Goal: Task Accomplishment & Management: Manage account settings

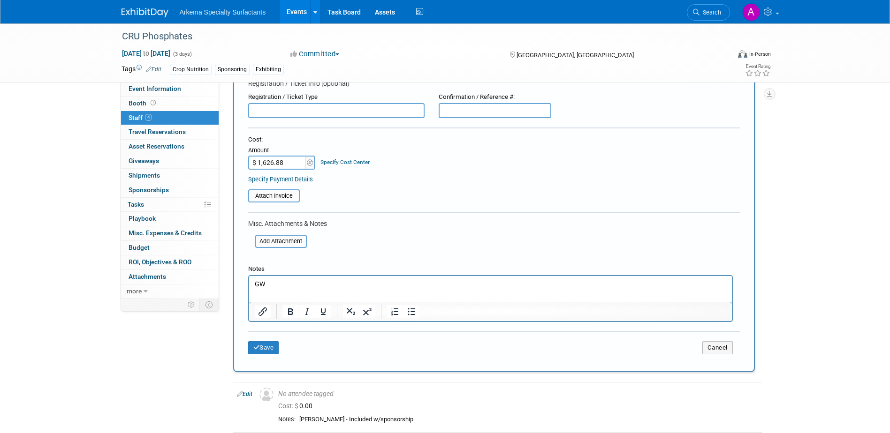
scroll to position [102, 0]
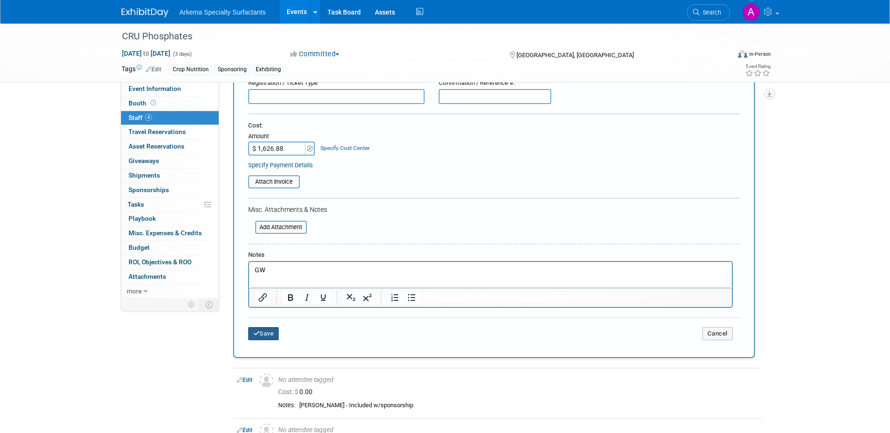
click at [266, 333] on button "Save" at bounding box center [263, 333] width 31 height 13
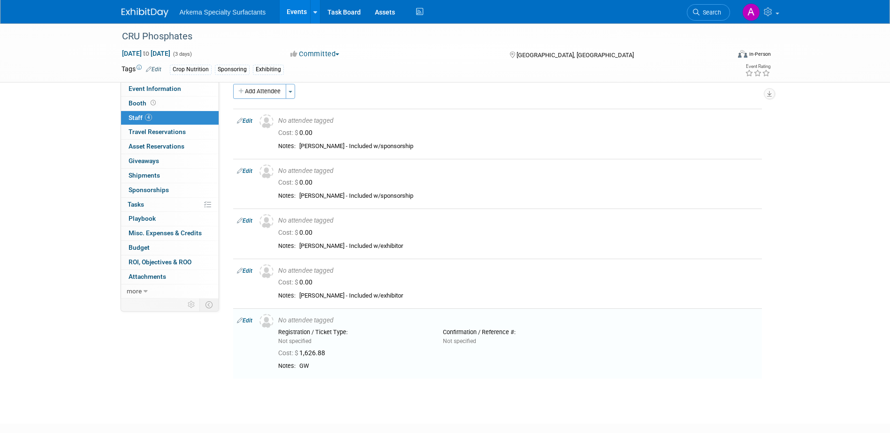
scroll to position [67, 0]
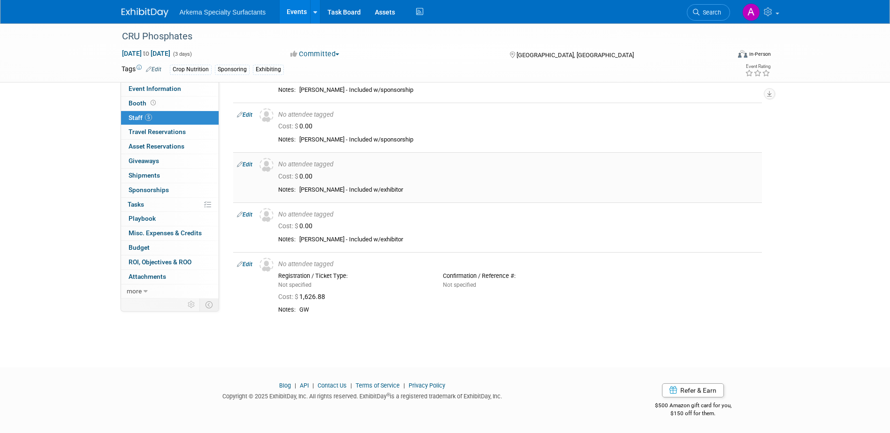
click at [247, 165] on link "Edit" at bounding box center [244, 164] width 15 height 7
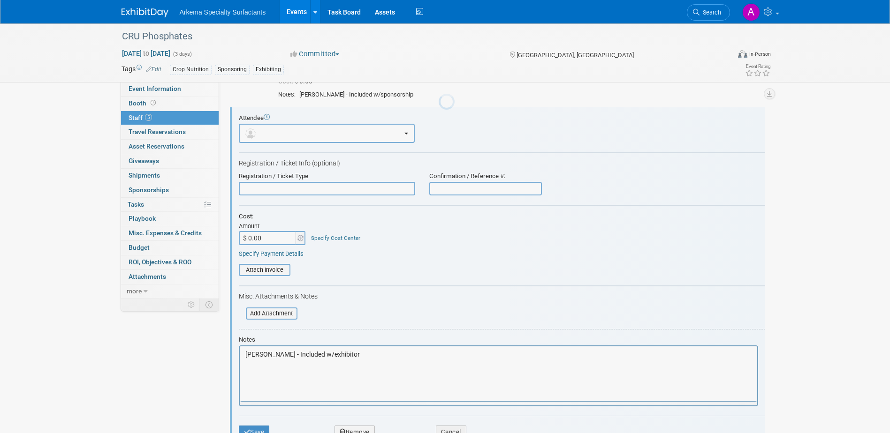
scroll to position [113, 0]
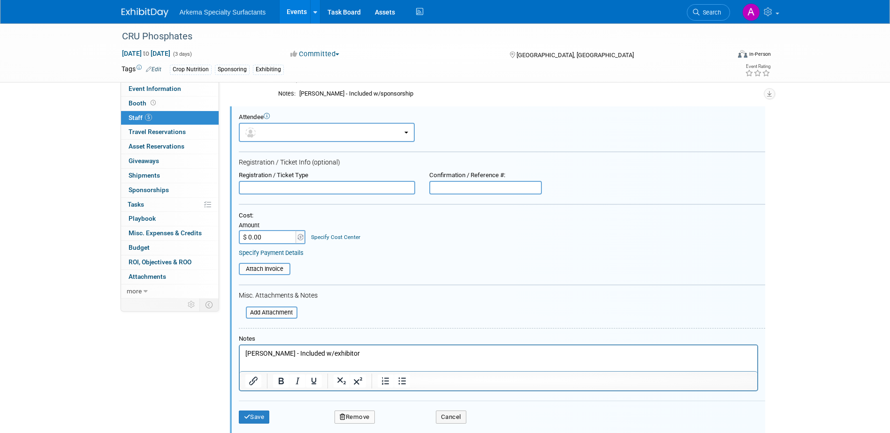
click at [254, 237] on input "$ 0.00" at bounding box center [268, 237] width 59 height 14
type input "$ 1,500.00"
click at [255, 419] on button "Save" at bounding box center [254, 417] width 31 height 13
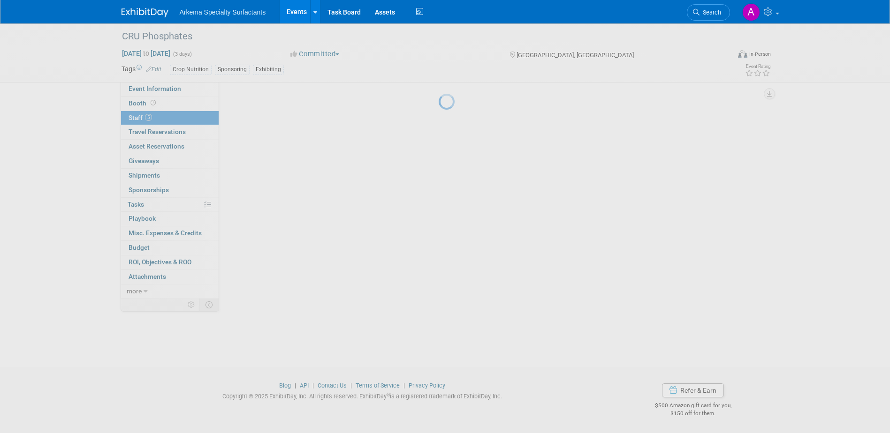
scroll to position [88, 0]
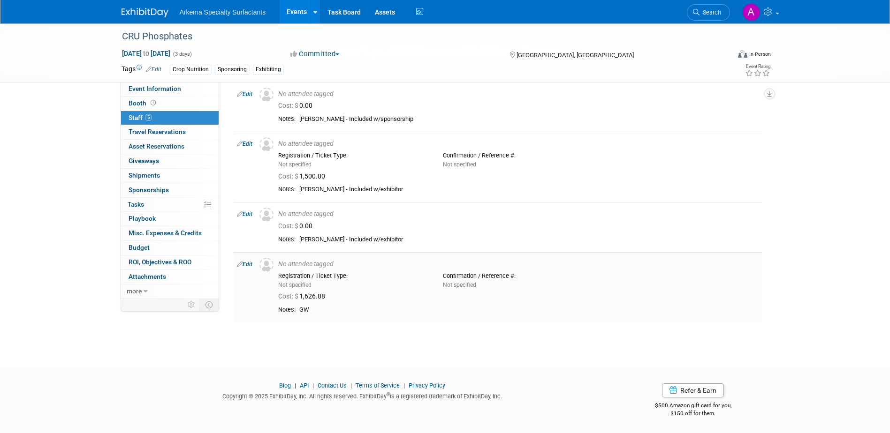
click at [324, 283] on div "Not specified" at bounding box center [353, 285] width 151 height 8
click at [248, 265] on link "Edit" at bounding box center [244, 264] width 15 height 7
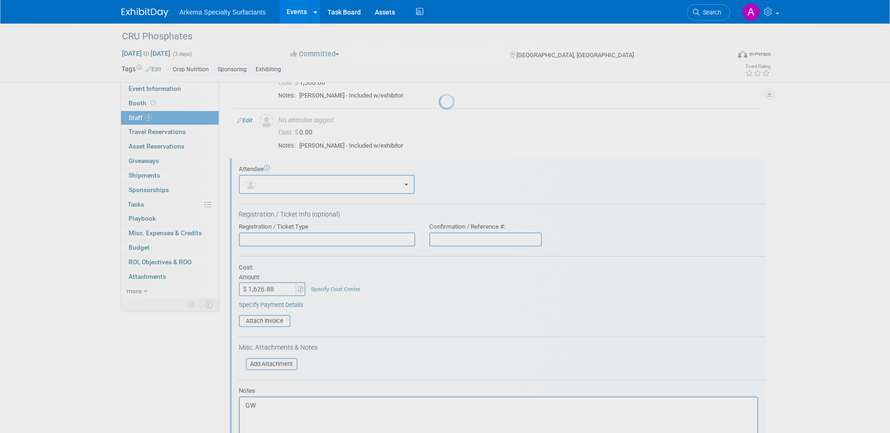
scroll to position [234, 0]
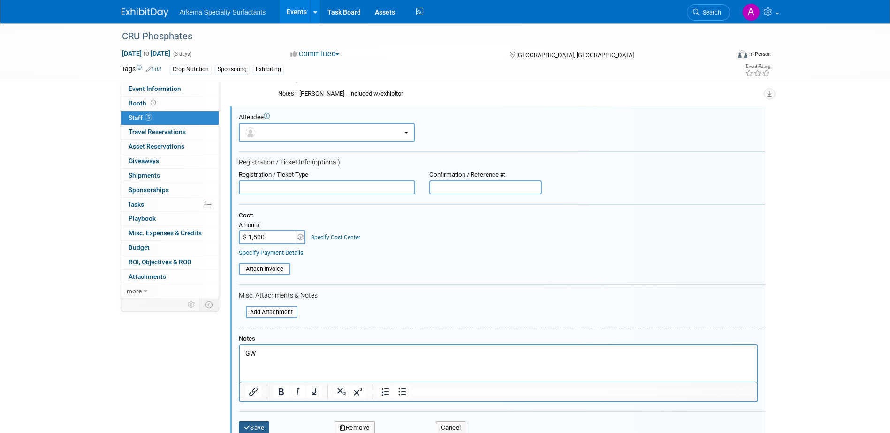
type input "$ 1,500.00"
click at [251, 425] on button "Save" at bounding box center [254, 428] width 31 height 13
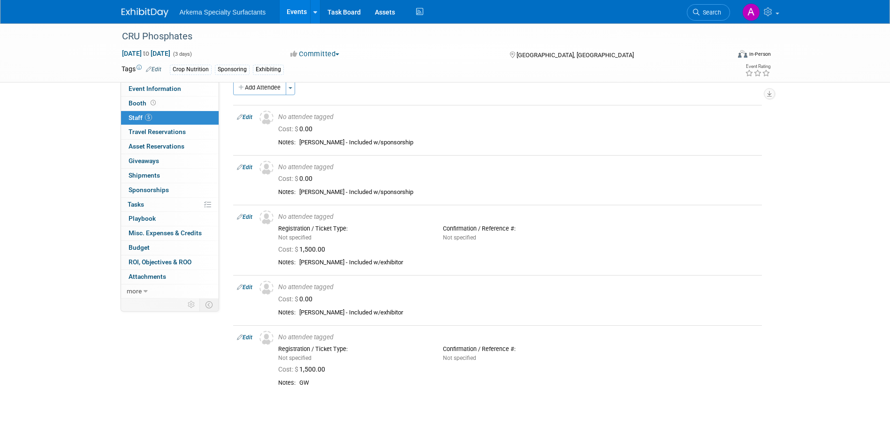
scroll to position [0, 0]
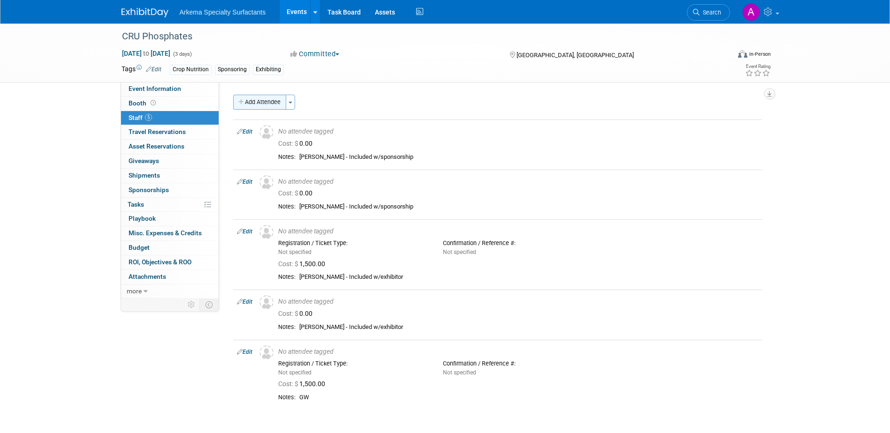
click at [261, 103] on button "Add Attendee" at bounding box center [259, 102] width 53 height 15
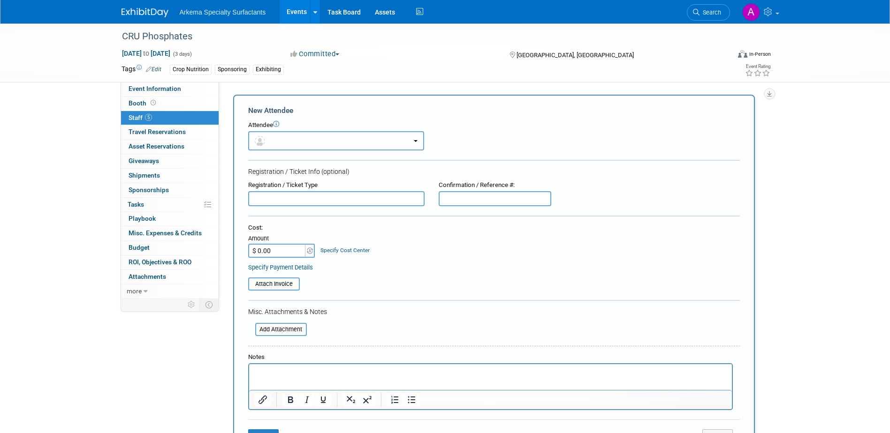
click at [325, 144] on button "button" at bounding box center [336, 140] width 176 height 19
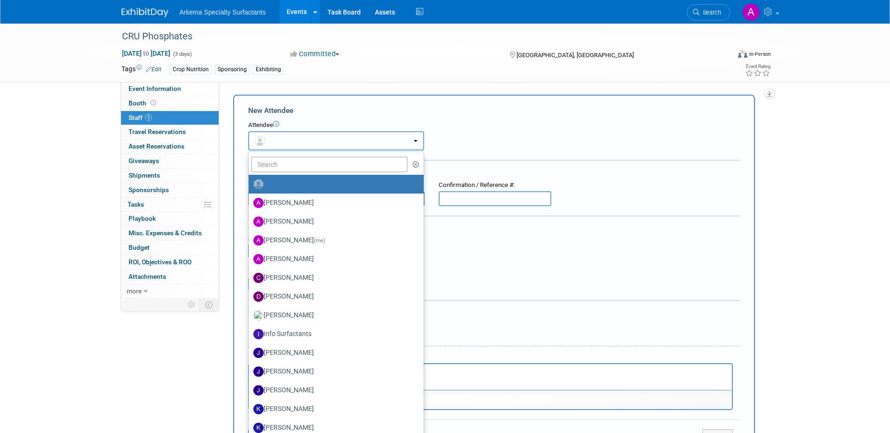
click at [324, 144] on button "button" at bounding box center [336, 140] width 176 height 19
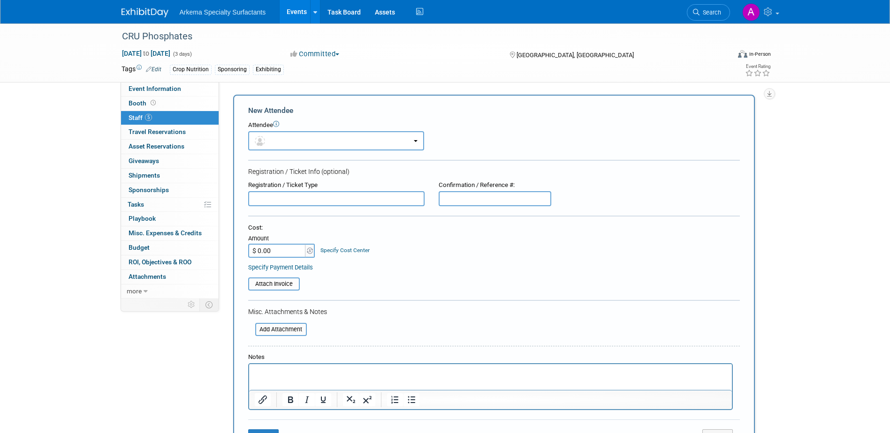
click at [281, 248] on input "$ 0.00" at bounding box center [277, 251] width 59 height 14
click at [317, 370] on p "Rich Text Area. Press ALT-0 for help." at bounding box center [490, 372] width 472 height 9
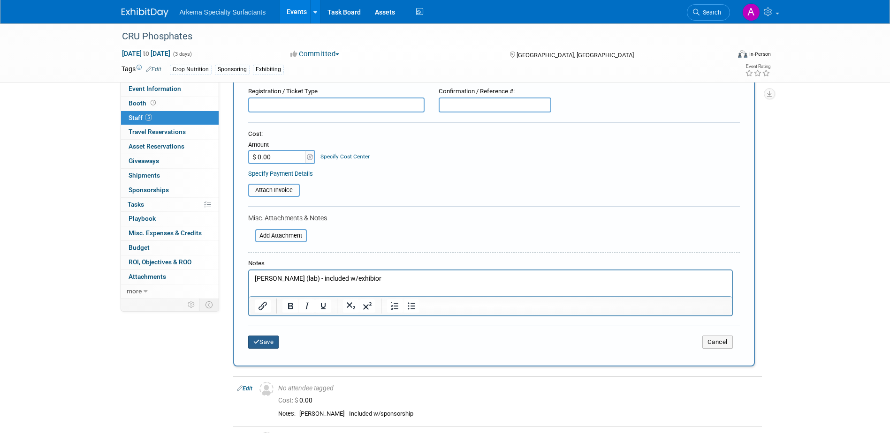
click at [271, 342] on button "Save" at bounding box center [263, 342] width 31 height 13
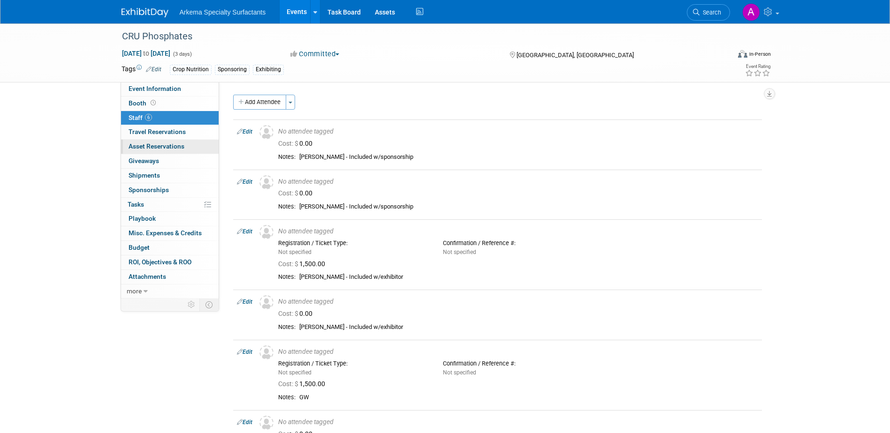
click at [176, 148] on span "Asset Reservations 0" at bounding box center [157, 147] width 56 height 8
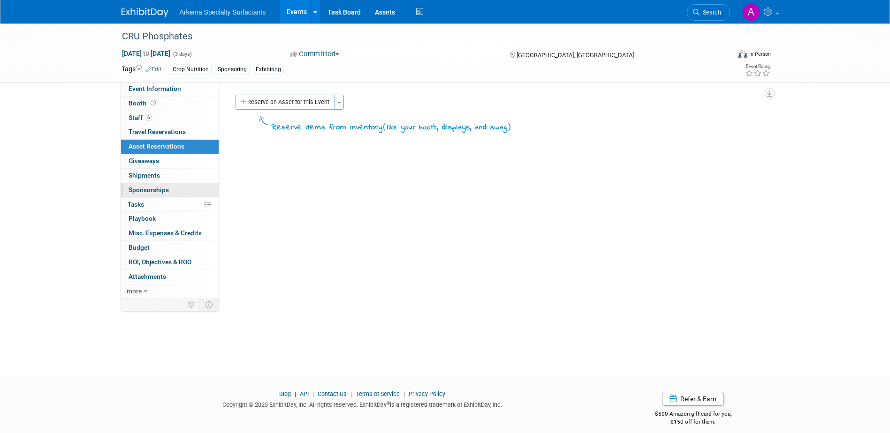
click at [167, 190] on span "Sponsorships 0" at bounding box center [149, 190] width 40 height 8
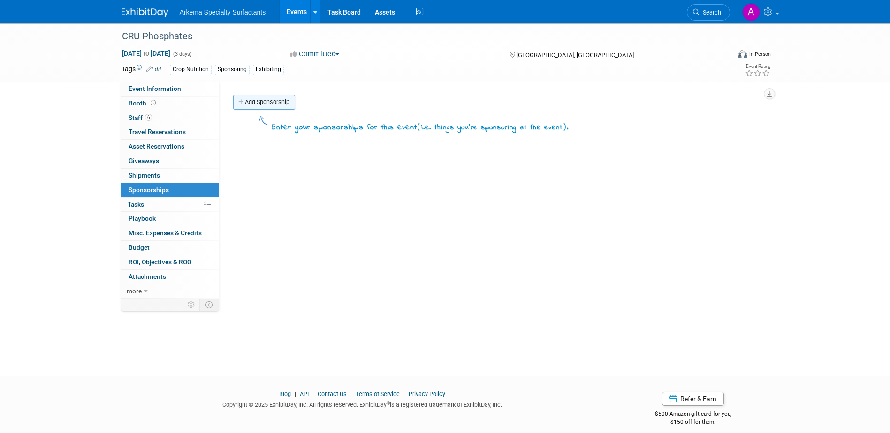
click at [267, 103] on link "Add Sponsorship" at bounding box center [264, 102] width 62 height 15
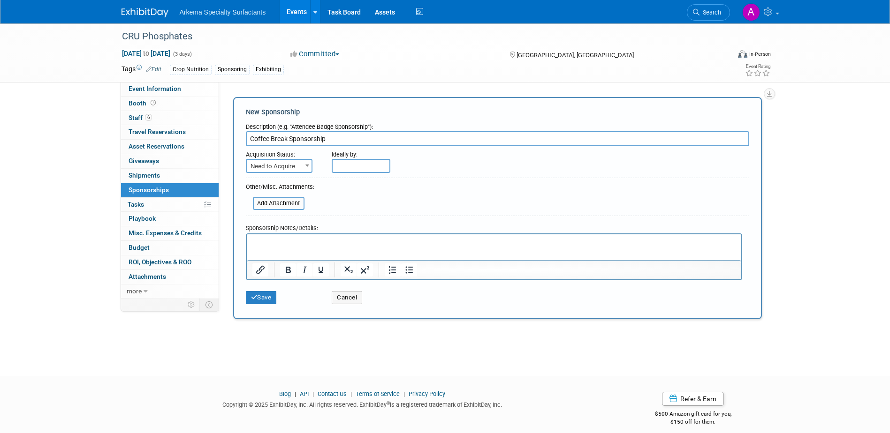
type input "Coffee Break Sponsorship"
click at [308, 165] on b at bounding box center [307, 166] width 4 height 2
select select "2"
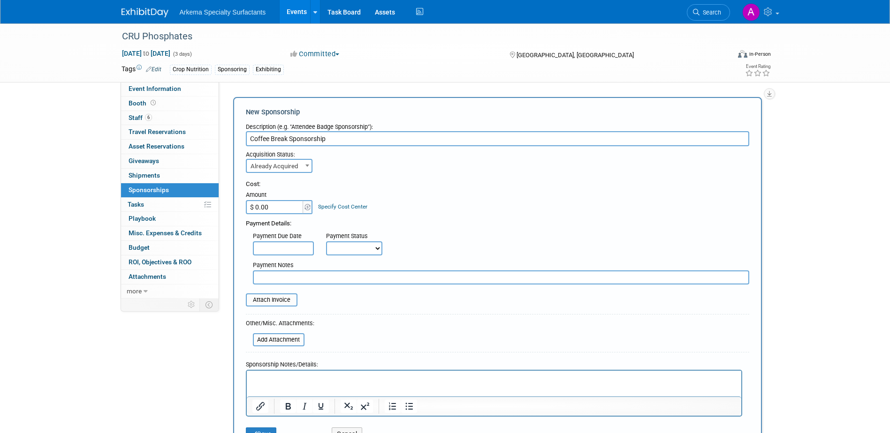
click at [272, 208] on input "$ 0.00" at bounding box center [275, 207] width 59 height 14
type input "$ 12,350.00"
click at [529, 231] on div "Payment Due Date Payment Status Not Paid Yet Partially Paid Paid in Full Next P…" at bounding box center [497, 241] width 517 height 27
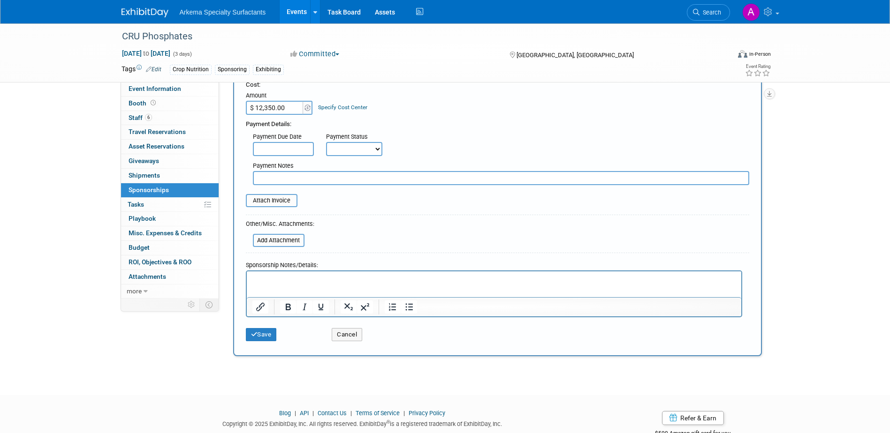
scroll to position [128, 0]
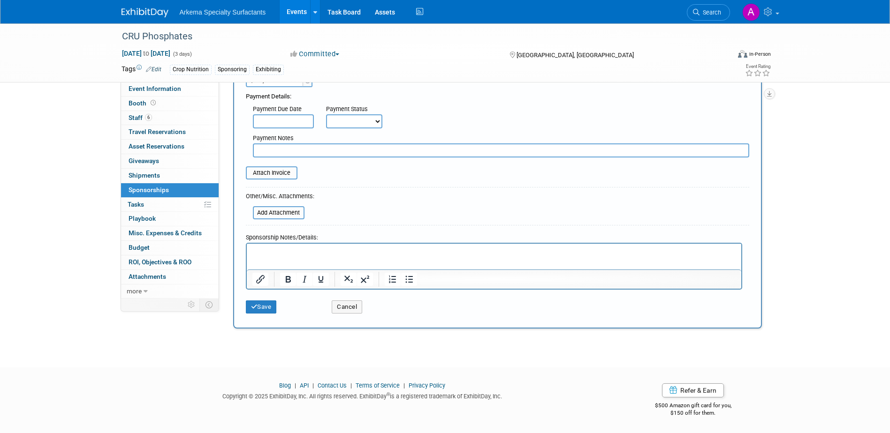
click at [449, 251] on p "Rich Text Area. Press ALT-0 for help." at bounding box center [494, 251] width 484 height 9
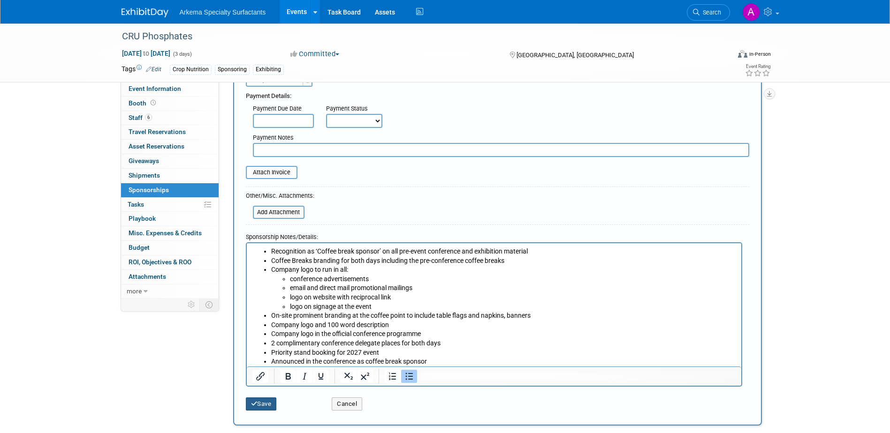
click at [267, 404] on button "Save" at bounding box center [261, 404] width 31 height 13
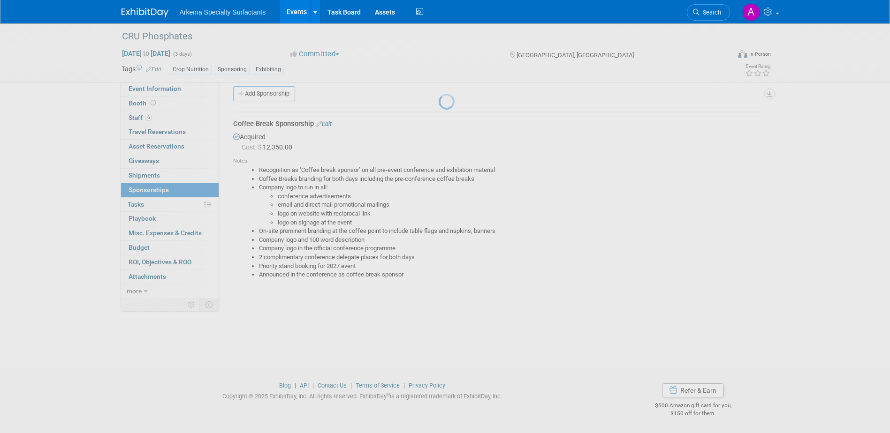
scroll to position [8, 0]
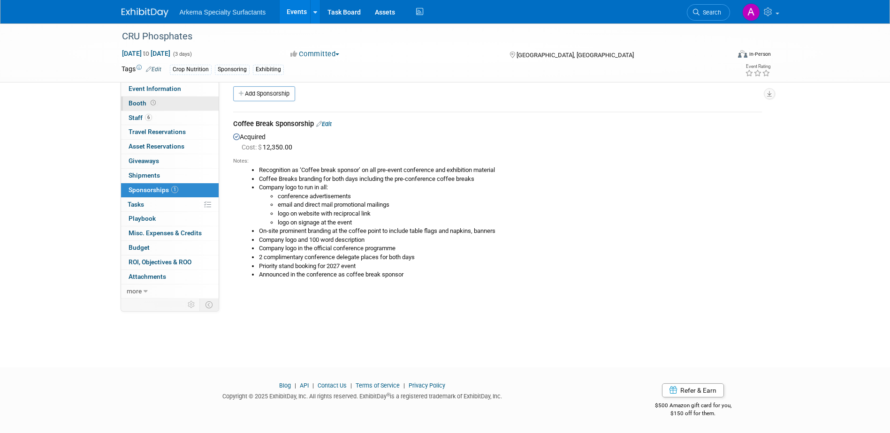
click at [158, 103] on link "Booth" at bounding box center [170, 104] width 98 height 14
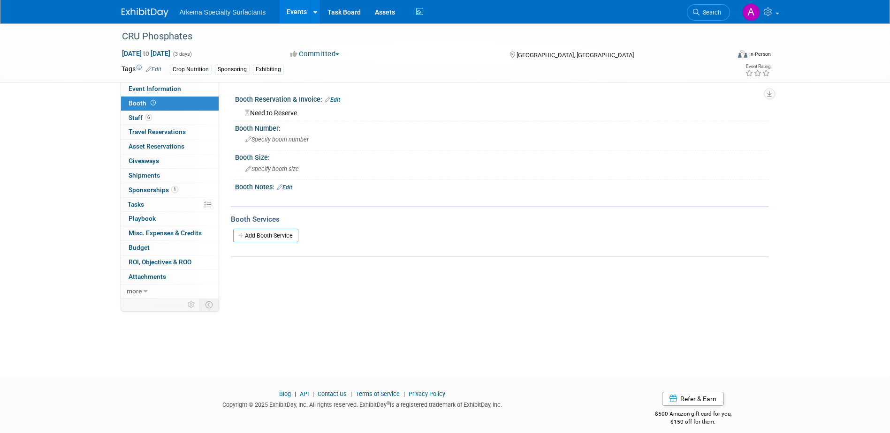
click at [338, 98] on link "Edit" at bounding box center [332, 100] width 15 height 7
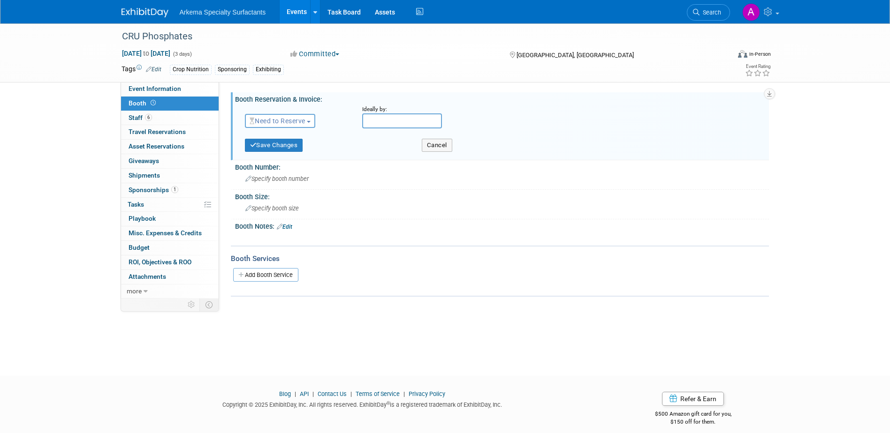
click at [309, 121] on span "button" at bounding box center [309, 122] width 4 height 2
click at [303, 152] on link "Reserved" at bounding box center [295, 150] width 100 height 13
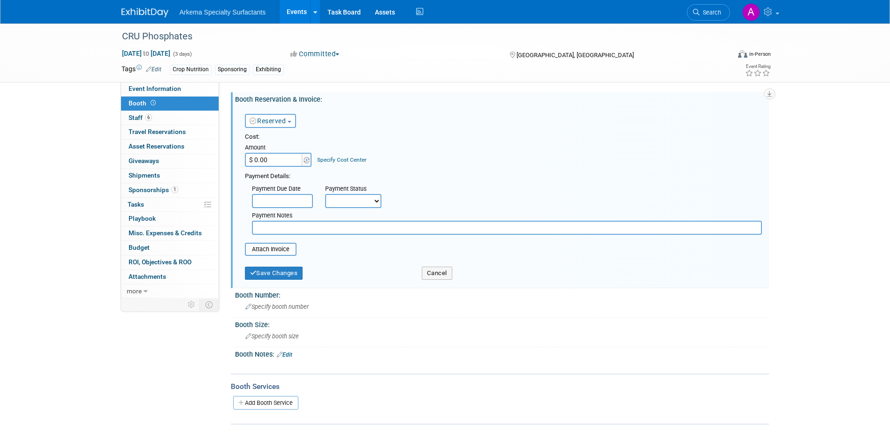
click at [269, 159] on input "$ 0.00" at bounding box center [274, 160] width 59 height 14
type input "$ 7,250.00"
click at [287, 274] on button "Save Changes" at bounding box center [274, 273] width 58 height 13
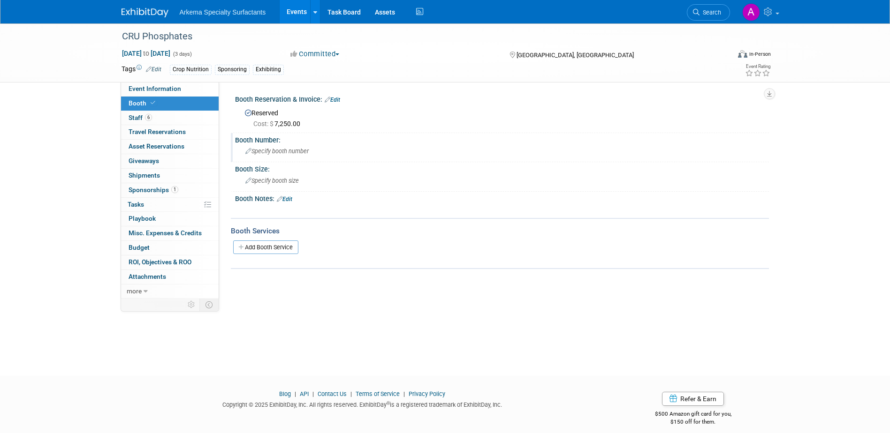
click at [249, 152] on icon at bounding box center [248, 152] width 6 height 6
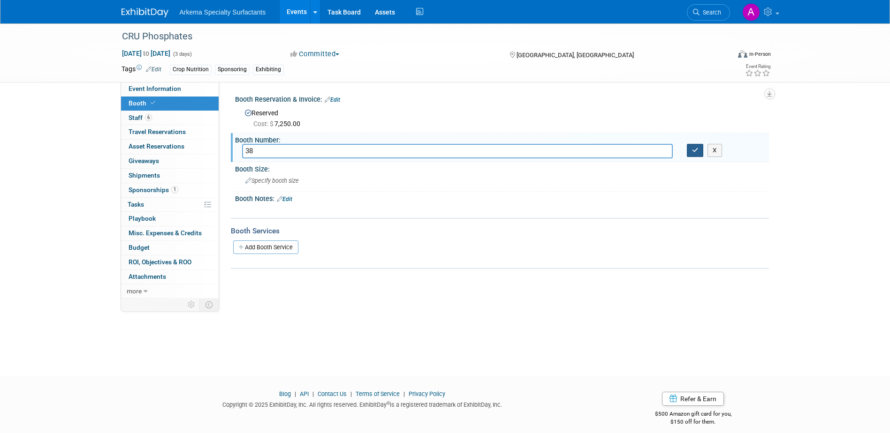
type input "38"
click at [693, 151] on icon "button" at bounding box center [695, 150] width 7 height 6
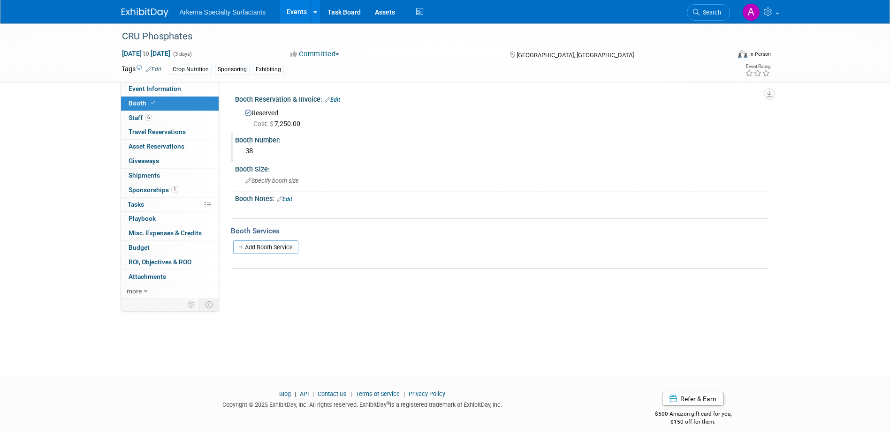
click at [424, 305] on div "CRU Phosphates Mar 31, 2025 to Apr 2, 2025 (3 days) Mar 31, 2025 to Apr 2, 2025…" at bounding box center [445, 191] width 890 height 336
click at [171, 84] on link "Event Information" at bounding box center [170, 89] width 98 height 14
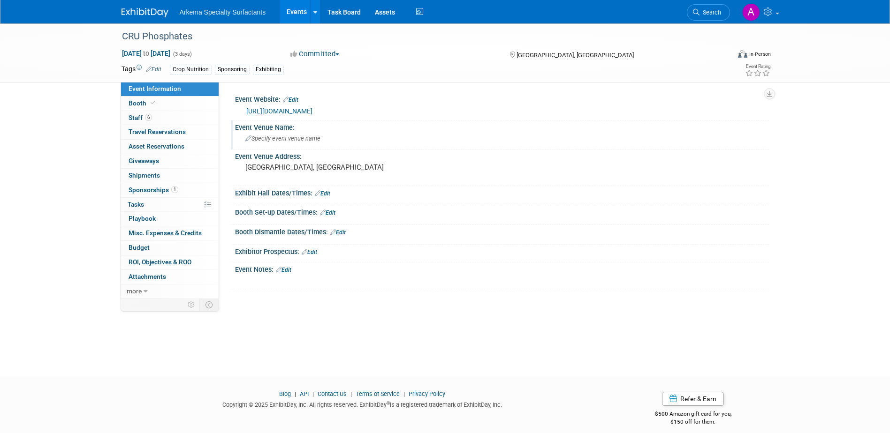
click at [286, 131] on div "Specify event venue name" at bounding box center [502, 138] width 520 height 15
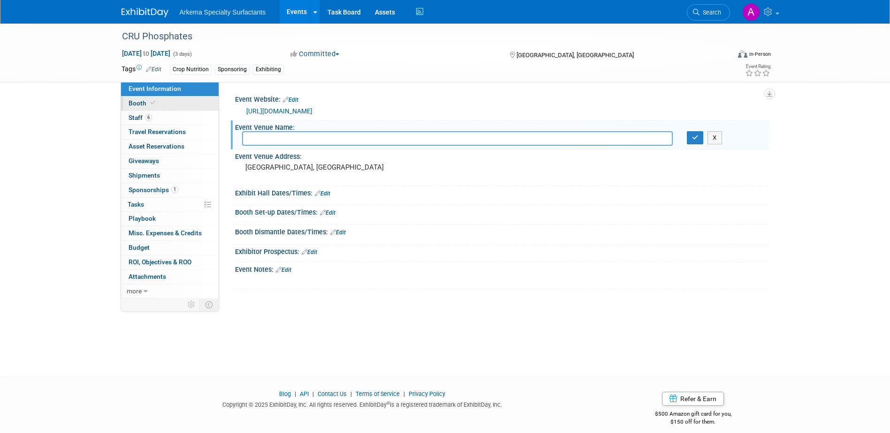
click at [142, 101] on span "Booth" at bounding box center [143, 103] width 29 height 8
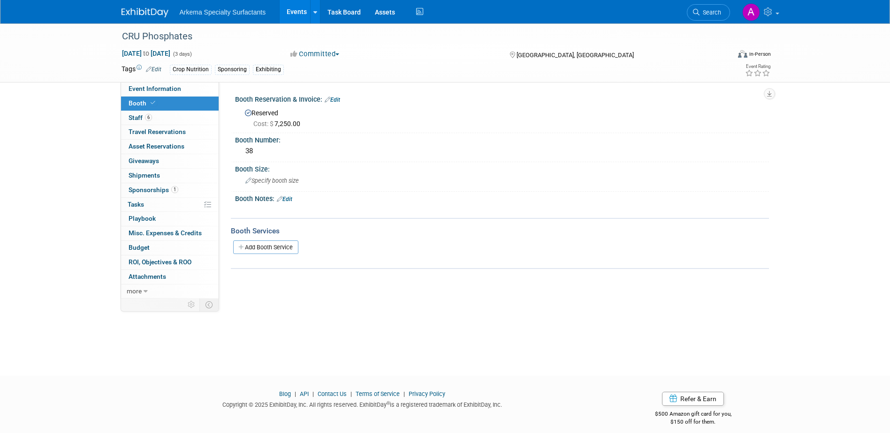
click at [289, 198] on link "Edit" at bounding box center [284, 199] width 15 height 7
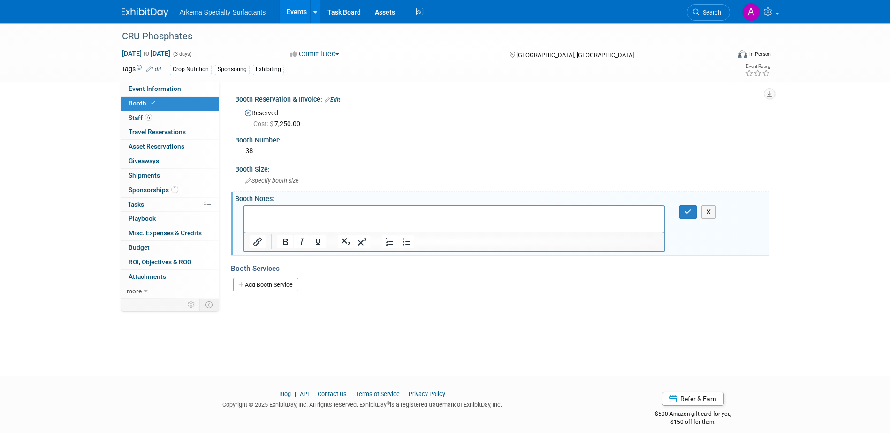
click at [452, 219] on html at bounding box center [453, 212] width 421 height 13
paste body "Rich Text Area. Press ALT-0 for help."
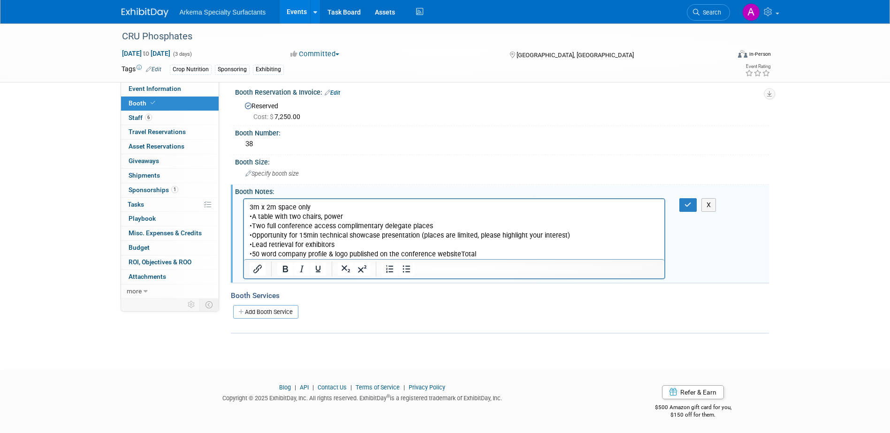
scroll to position [9, 0]
click at [687, 202] on icon "button" at bounding box center [687, 203] width 7 height 7
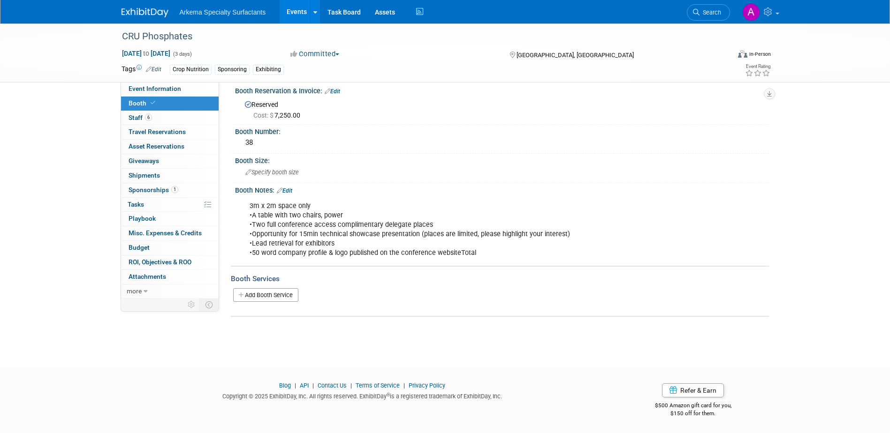
scroll to position [8, 0]
click at [333, 89] on link "Edit" at bounding box center [332, 91] width 15 height 7
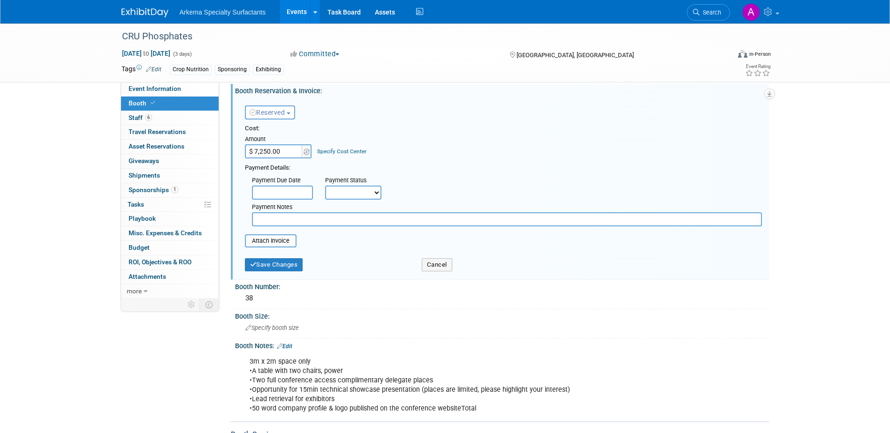
click at [350, 151] on link "Specify Cost Center" at bounding box center [341, 151] width 49 height 7
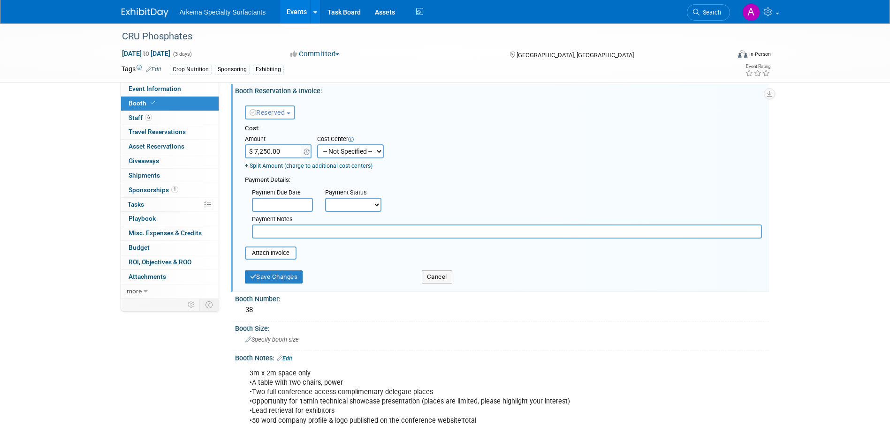
click at [251, 152] on input "$ 7,250.00" at bounding box center [274, 151] width 59 height 14
click at [474, 144] on div "Cost: Amount $ 7,250.00 Specify Cost Center Cost Center -- Not Specified --" at bounding box center [503, 147] width 517 height 46
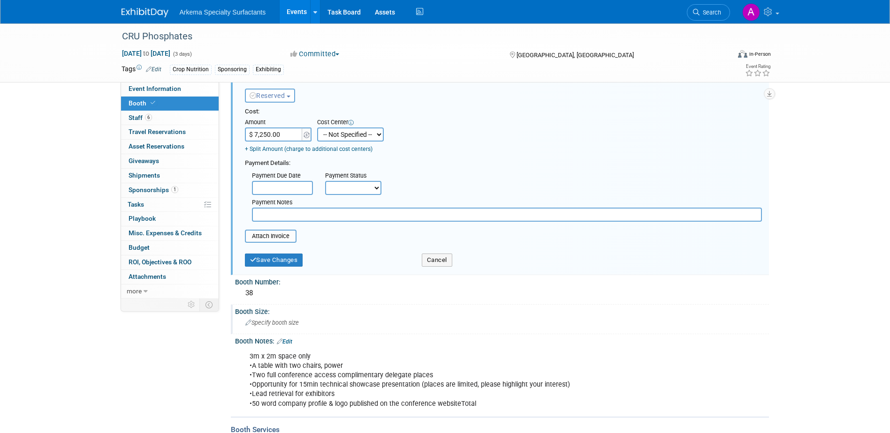
scroll to position [22, 0]
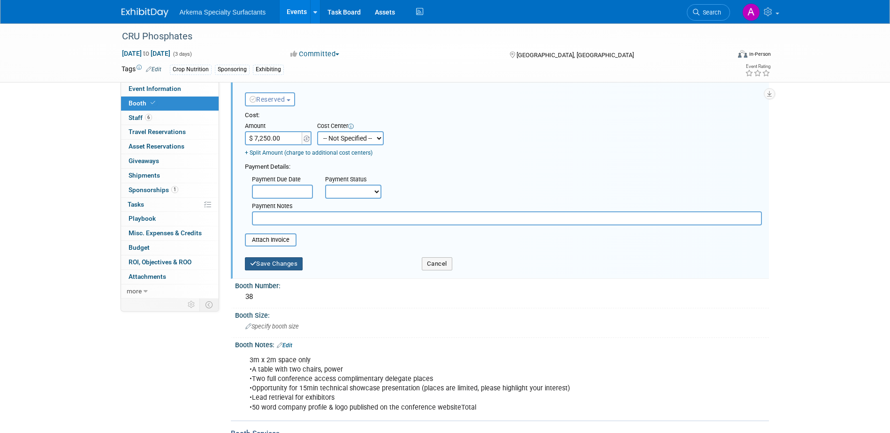
drag, startPoint x: 286, startPoint y: 263, endPoint x: 333, endPoint y: 277, distance: 48.4
click at [287, 263] on button "Save Changes" at bounding box center [274, 263] width 58 height 13
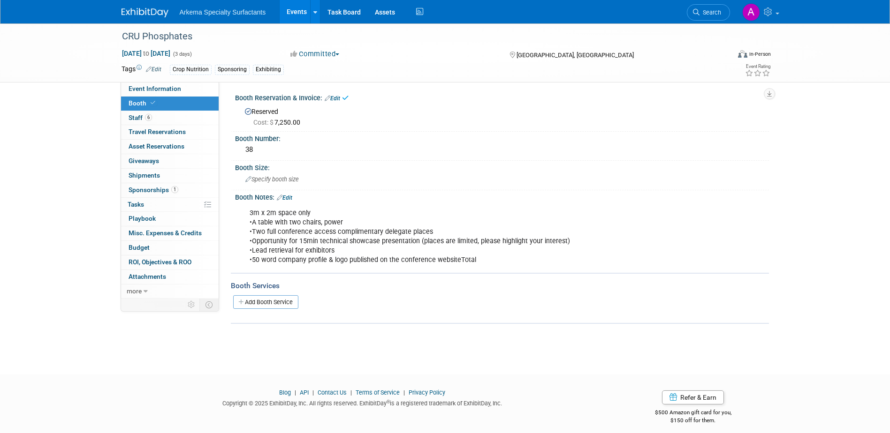
scroll to position [0, 0]
click at [166, 188] on span "Sponsorships 1" at bounding box center [154, 190] width 50 height 8
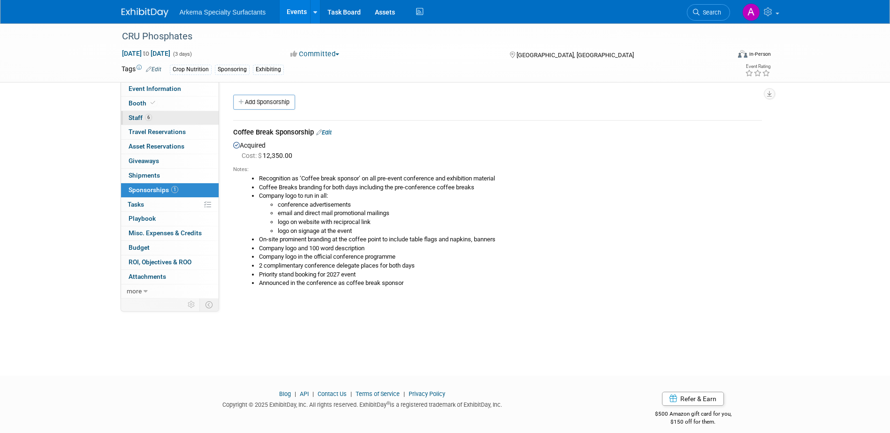
click at [155, 115] on link "6 Staff 6" at bounding box center [170, 118] width 98 height 14
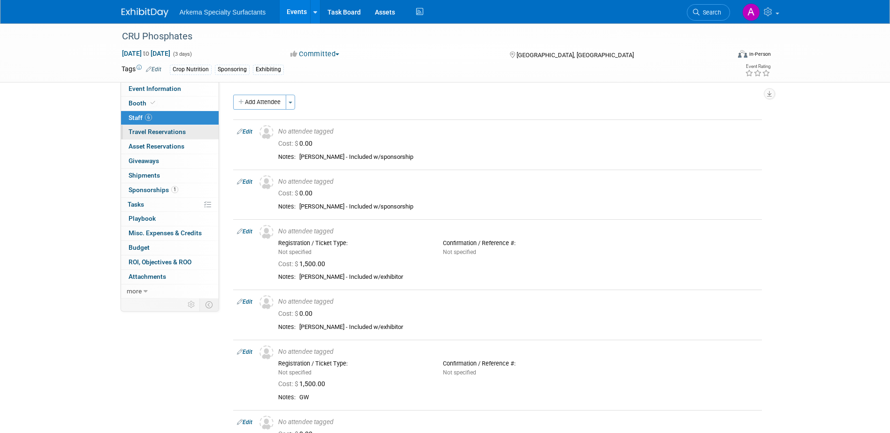
click at [161, 130] on span "Travel Reservations 0" at bounding box center [157, 132] width 57 height 8
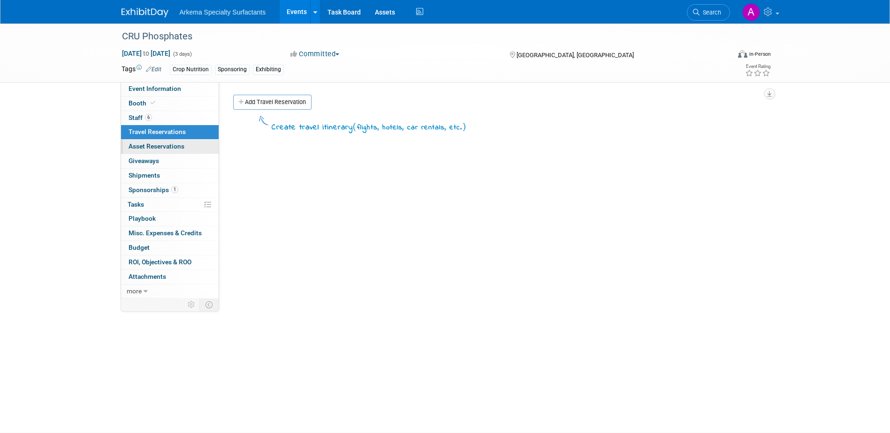
click at [170, 144] on span "Asset Reservations 0" at bounding box center [157, 147] width 56 height 8
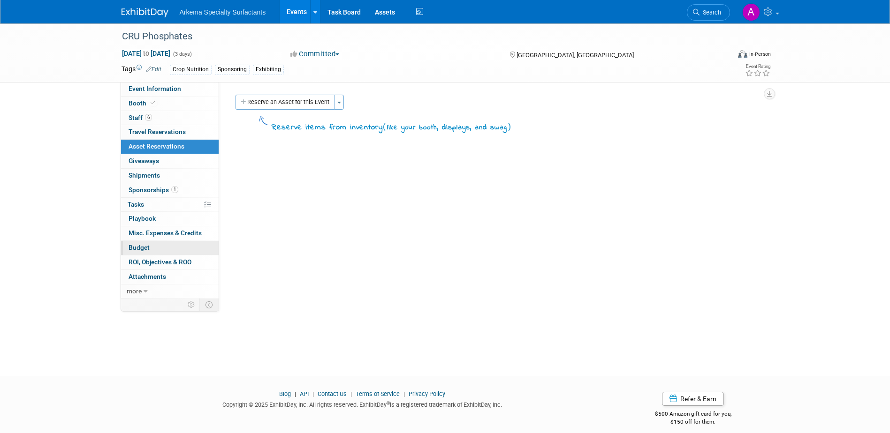
click at [161, 244] on link "Budget" at bounding box center [170, 248] width 98 height 14
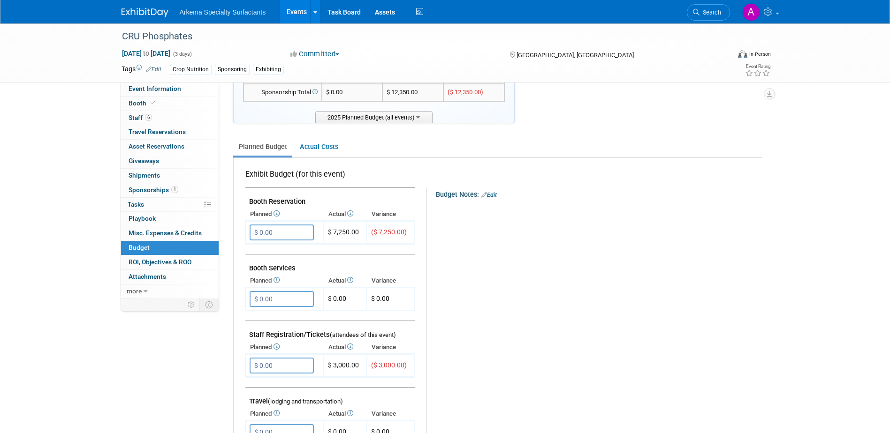
scroll to position [94, 0]
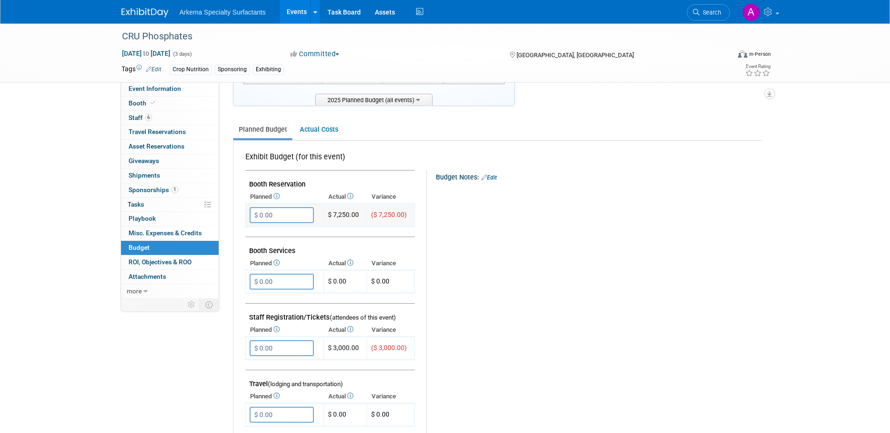
click at [282, 213] on input "$ 0.00" at bounding box center [282, 215] width 64 height 16
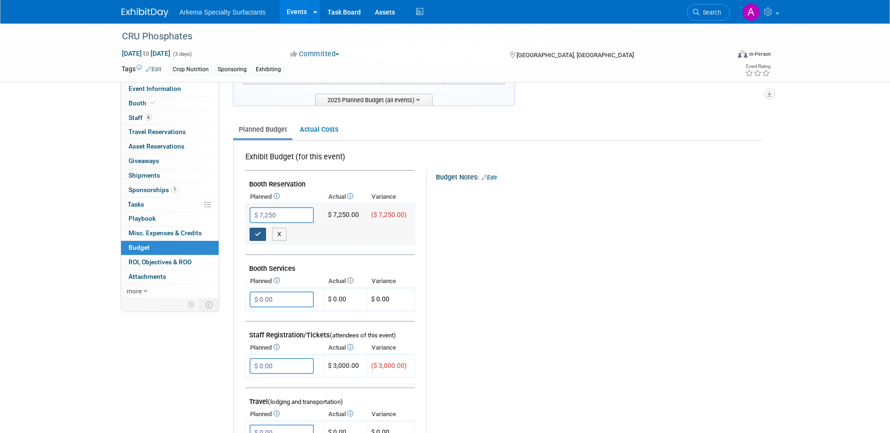
type input "$ 7,250.00"
click at [261, 232] on icon "button" at bounding box center [258, 234] width 7 height 6
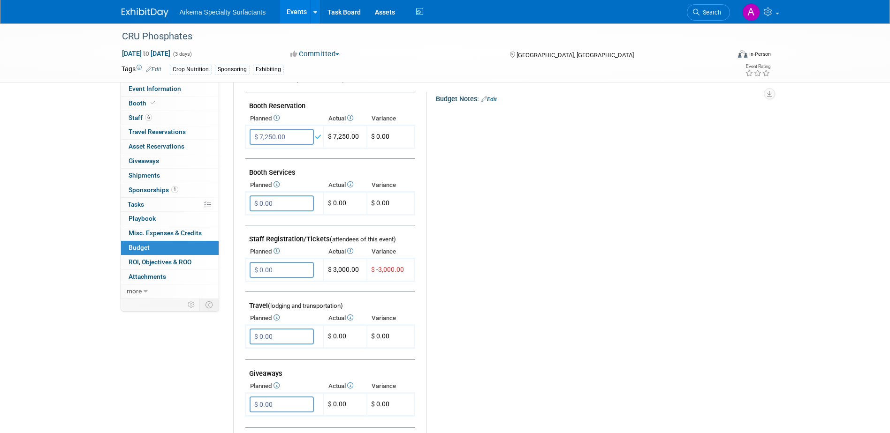
scroll to position [188, 0]
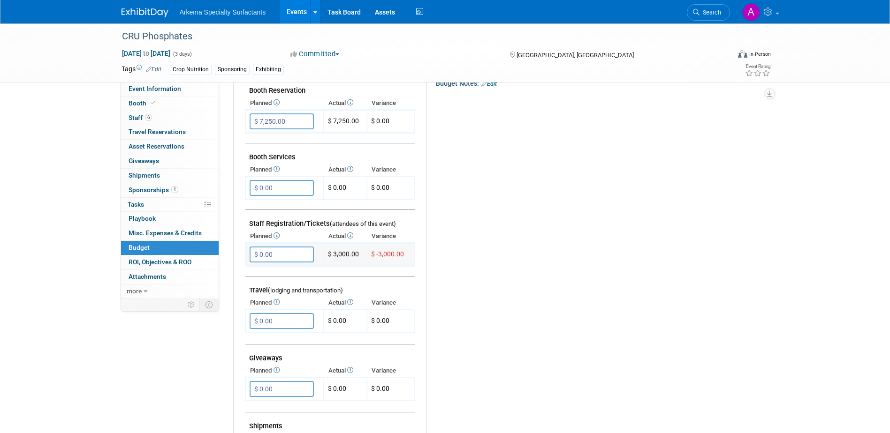
click at [290, 256] on input "$ 0.00" at bounding box center [282, 255] width 64 height 16
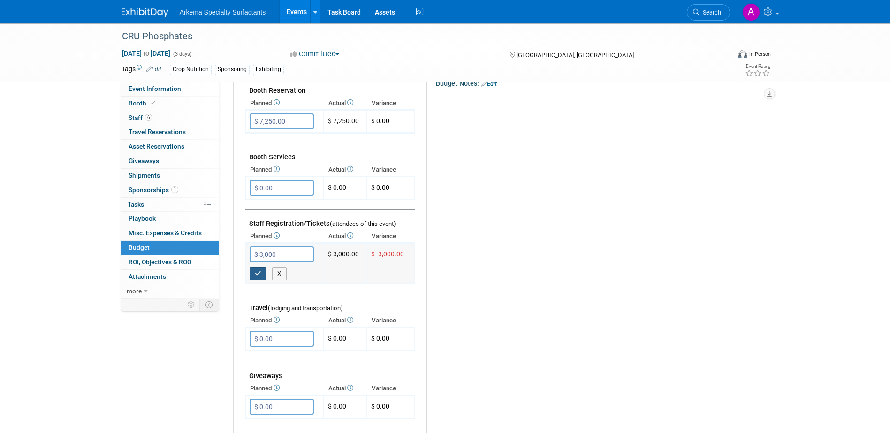
type input "$ 3,000.00"
click at [259, 275] on icon "button" at bounding box center [258, 274] width 7 height 6
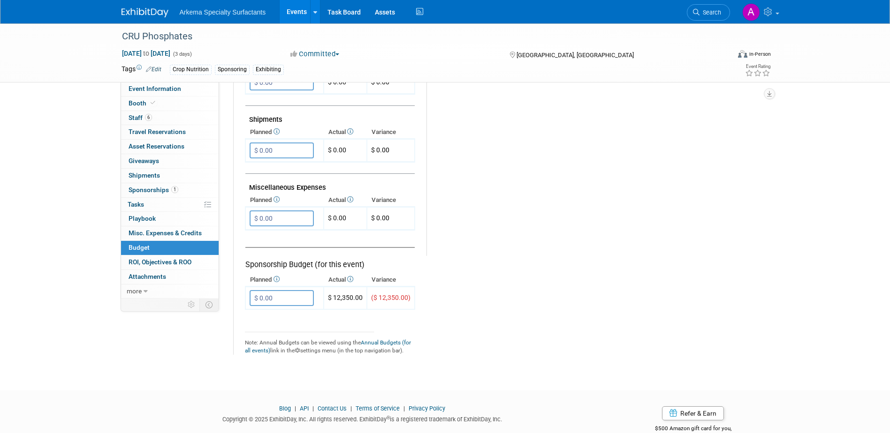
scroll to position [516, 0]
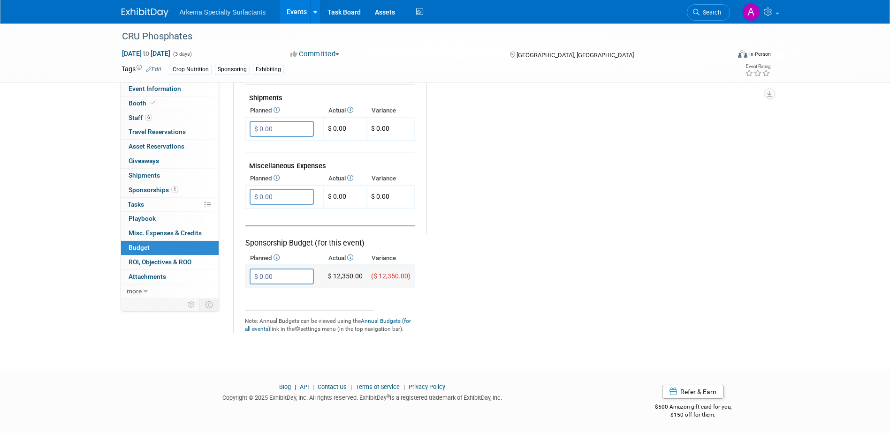
click at [275, 271] on input "$ 0.00" at bounding box center [282, 277] width 64 height 16
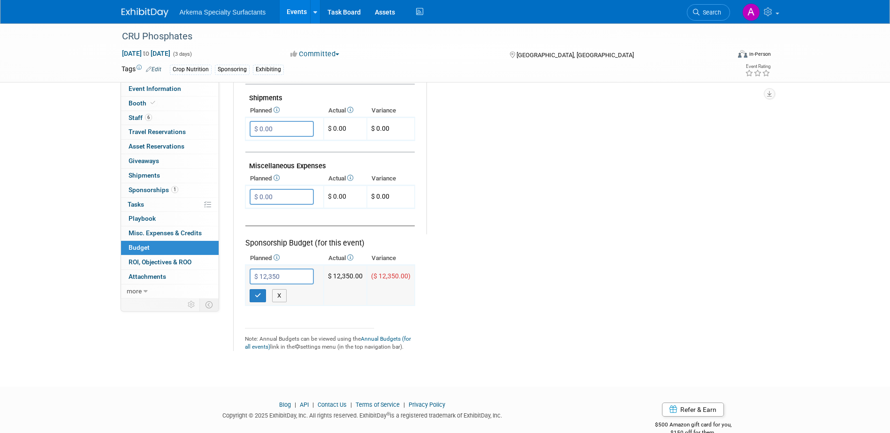
type input "$ 12,350.00"
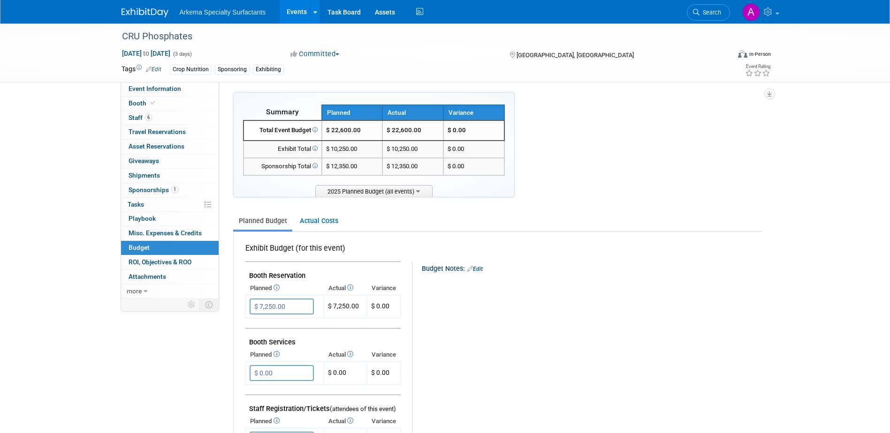
scroll to position [0, 0]
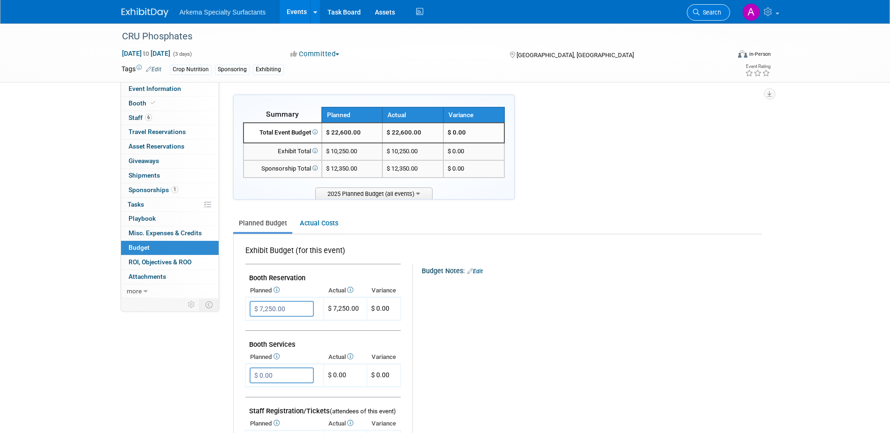
click at [712, 9] on span "Search" at bounding box center [710, 12] width 22 height 7
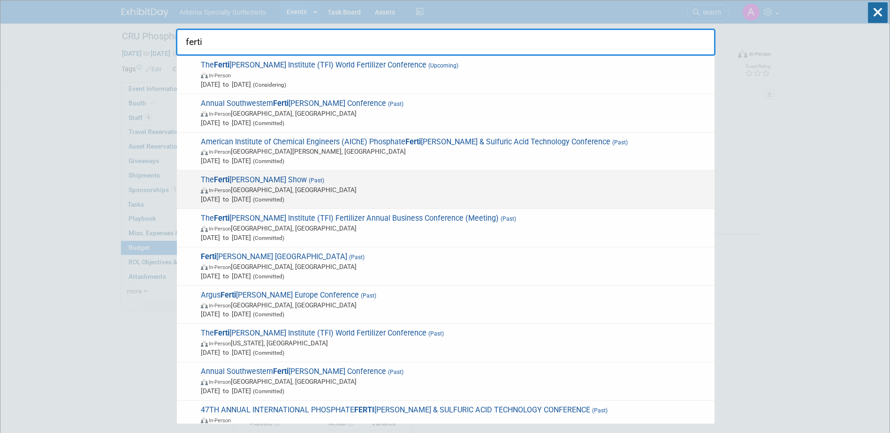
type input "ferti"
click at [339, 192] on span "In-Person Orlando, FL" at bounding box center [455, 189] width 509 height 9
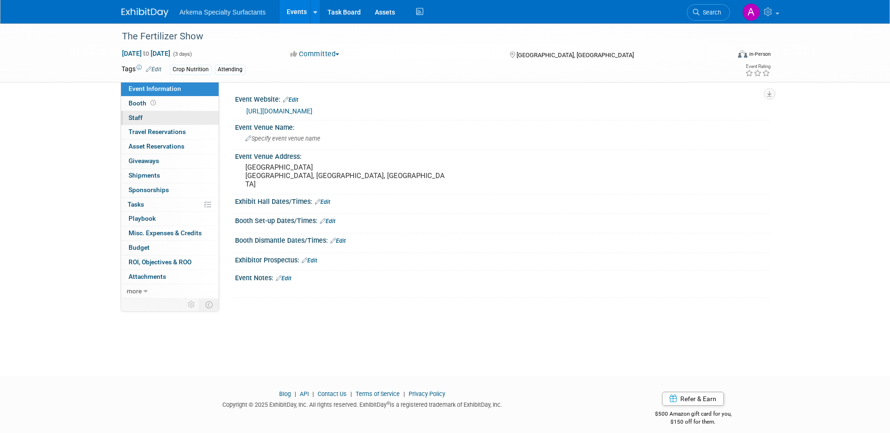
click at [132, 117] on span "Staff 0" at bounding box center [136, 118] width 14 height 8
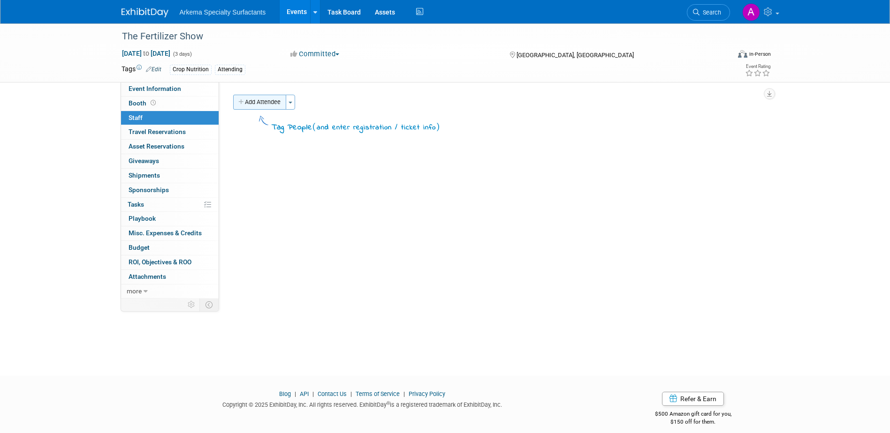
click at [264, 107] on button "Add Attendee" at bounding box center [259, 102] width 53 height 15
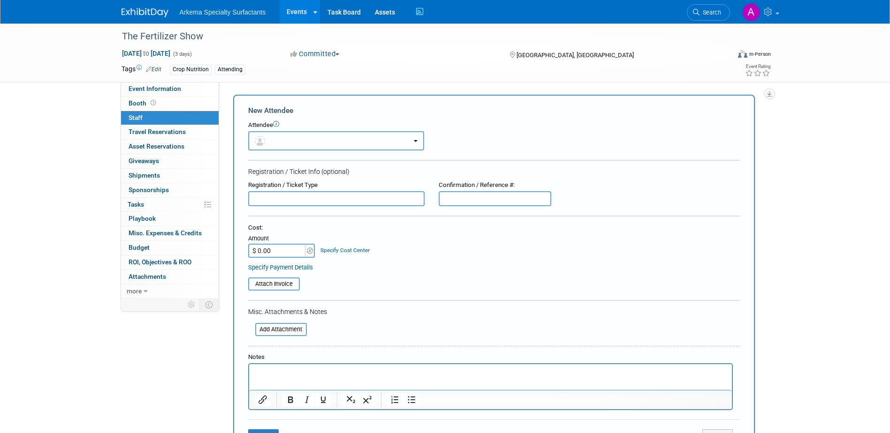
click at [330, 139] on button "button" at bounding box center [336, 140] width 176 height 19
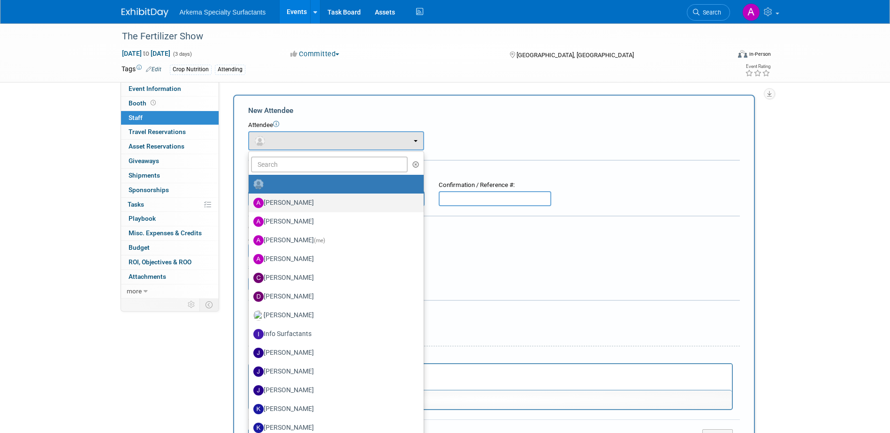
click at [289, 205] on label "[PERSON_NAME]" at bounding box center [333, 203] width 161 height 15
click at [250, 205] on input "[PERSON_NAME]" at bounding box center [247, 202] width 6 height 6
select select "a57dd3c3-c9ca-478f-9173-03d3d9b82c1f"
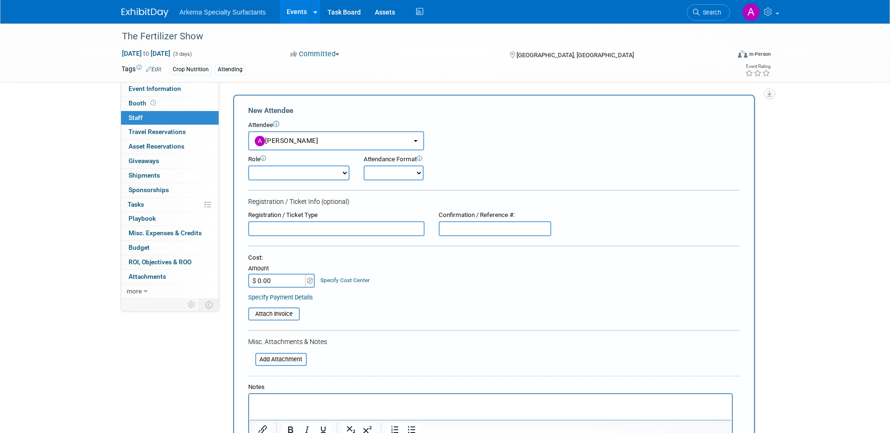
click at [412, 172] on select "Onsite Remote" at bounding box center [393, 173] width 60 height 15
select select "1"
click at [363, 166] on select "Onsite Remote" at bounding box center [393, 173] width 60 height 15
click at [276, 283] on input "$ 0.00" at bounding box center [277, 281] width 59 height 14
click at [272, 283] on input "$ 0.00" at bounding box center [277, 281] width 59 height 14
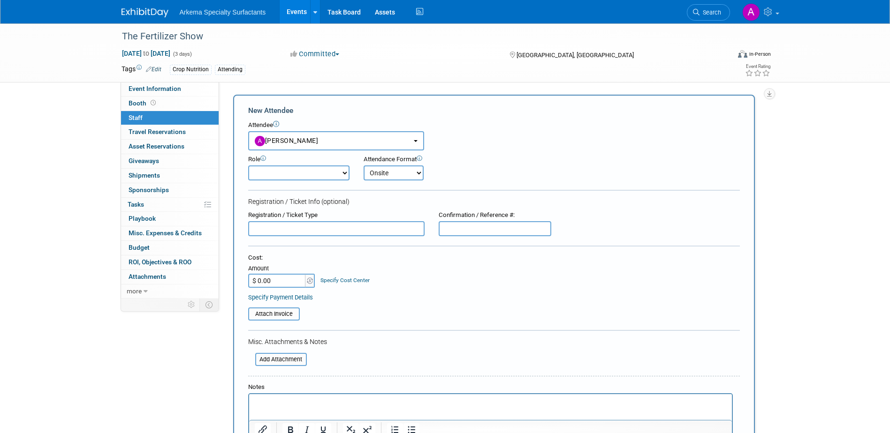
click at [288, 282] on input "$ 0.00" at bounding box center [277, 281] width 59 height 14
drag, startPoint x: 288, startPoint y: 282, endPoint x: 231, endPoint y: 280, distance: 57.2
click at [231, 280] on div "Add Attendee Toggle Dropdown Quick -Tag Attendees Apply X (me) select all cancel" at bounding box center [497, 293] width 543 height 396
type input "$ 999.00"
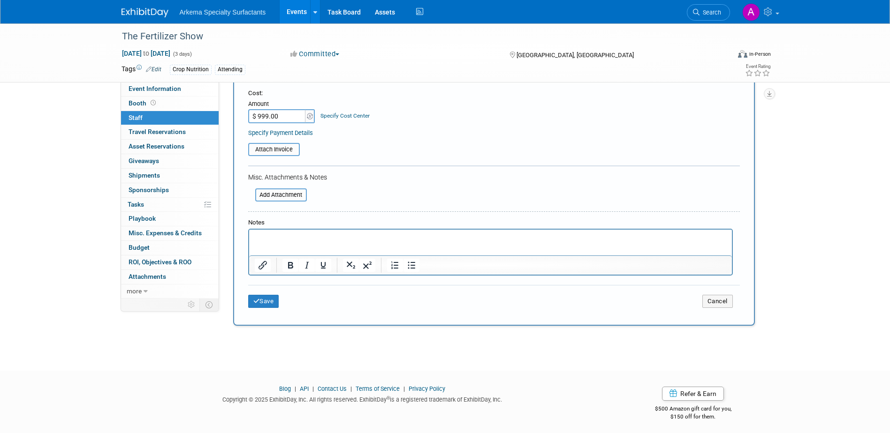
scroll to position [169, 0]
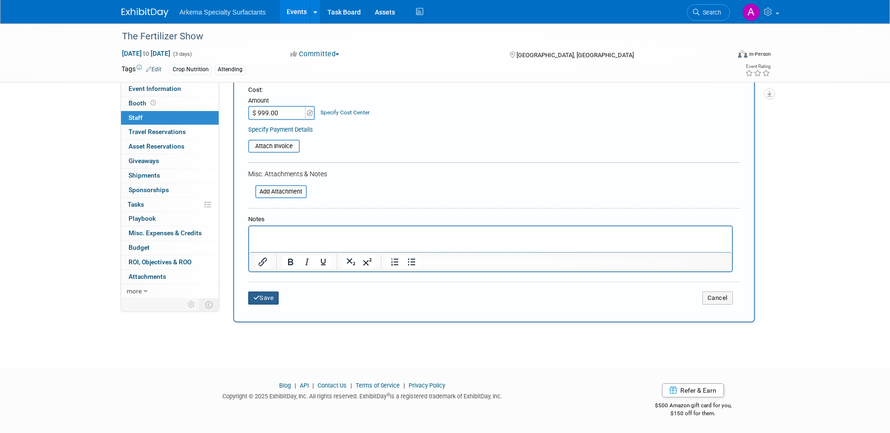
click at [268, 298] on button "Save" at bounding box center [263, 298] width 31 height 13
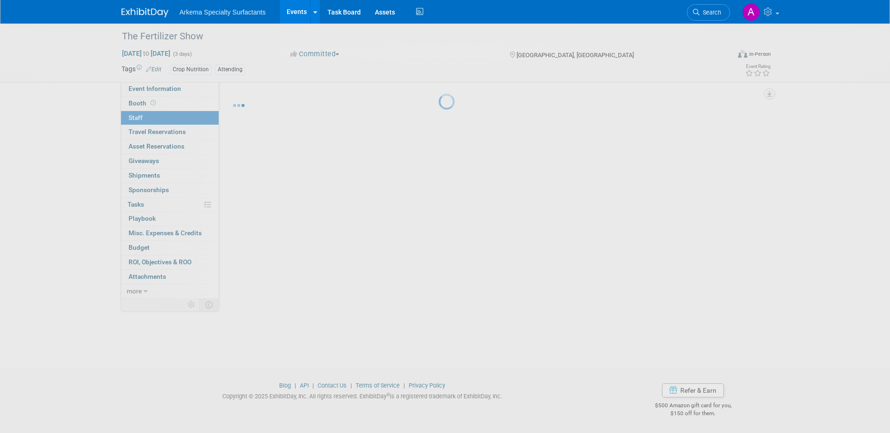
scroll to position [8, 0]
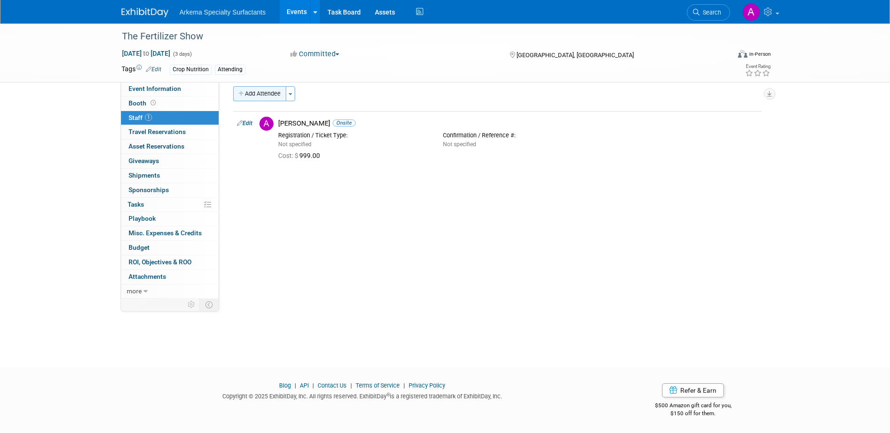
click at [270, 93] on button "Add Attendee" at bounding box center [259, 93] width 53 height 15
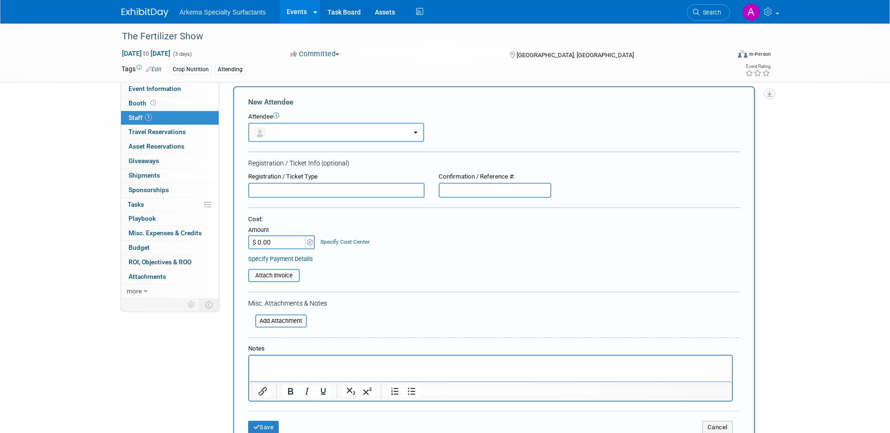
scroll to position [0, 0]
click at [333, 132] on button "button" at bounding box center [336, 132] width 176 height 19
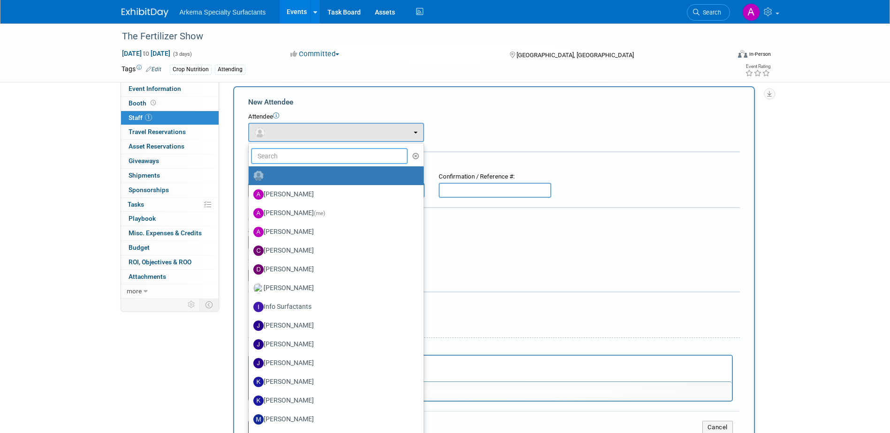
click at [340, 159] on input "text" at bounding box center [329, 156] width 157 height 16
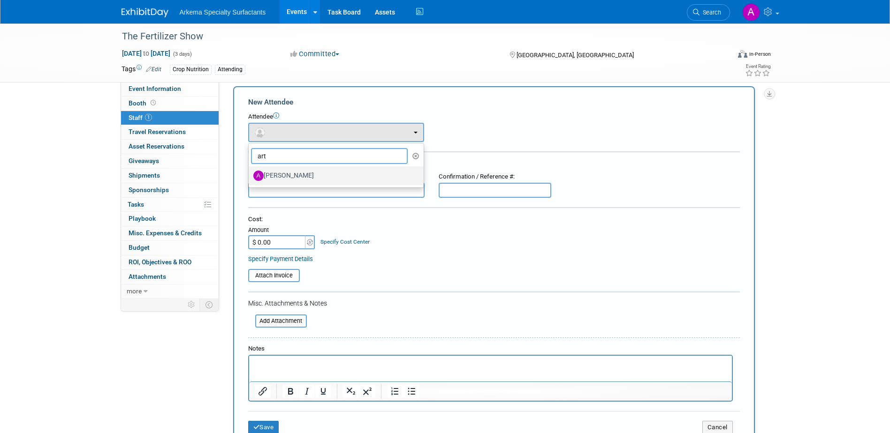
type input "art"
click at [319, 174] on label "[PERSON_NAME]" at bounding box center [333, 175] width 161 height 15
click at [250, 174] on input "[PERSON_NAME]" at bounding box center [247, 175] width 6 height 6
select select "52bec40f-86d6-4b2c-b844-20ddad16f294"
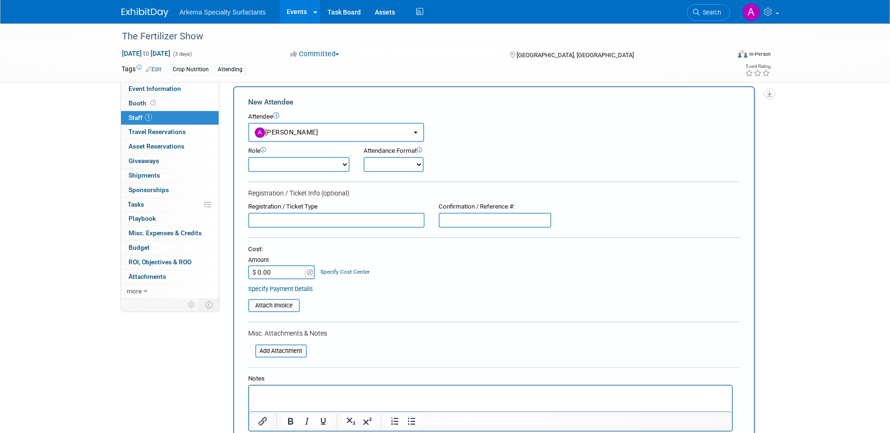
click at [280, 268] on input "$ 0.00" at bounding box center [277, 272] width 59 height 14
type input "$ 999.00"
click at [417, 168] on select "Onsite Remote" at bounding box center [393, 164] width 60 height 15
select select "1"
click at [363, 157] on select "Onsite Remote" at bounding box center [393, 164] width 60 height 15
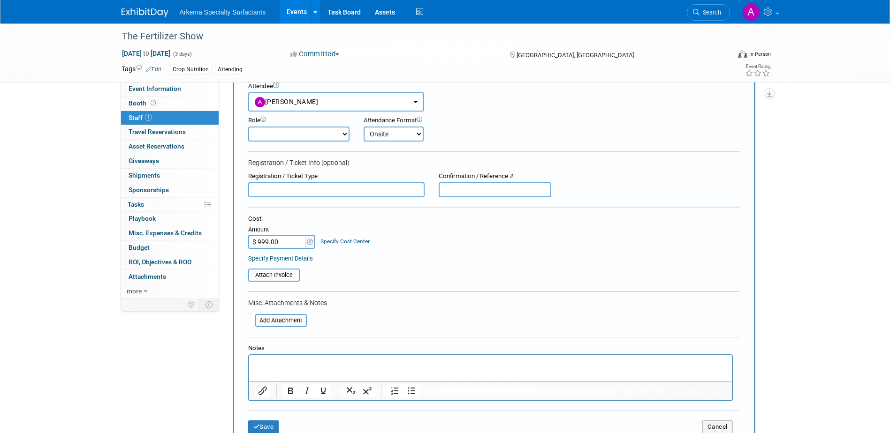
scroll to position [196, 0]
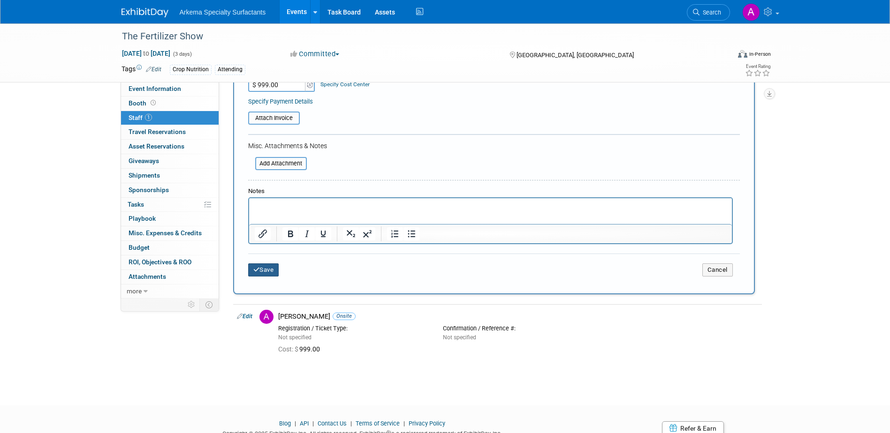
click at [268, 272] on button "Save" at bounding box center [263, 270] width 31 height 13
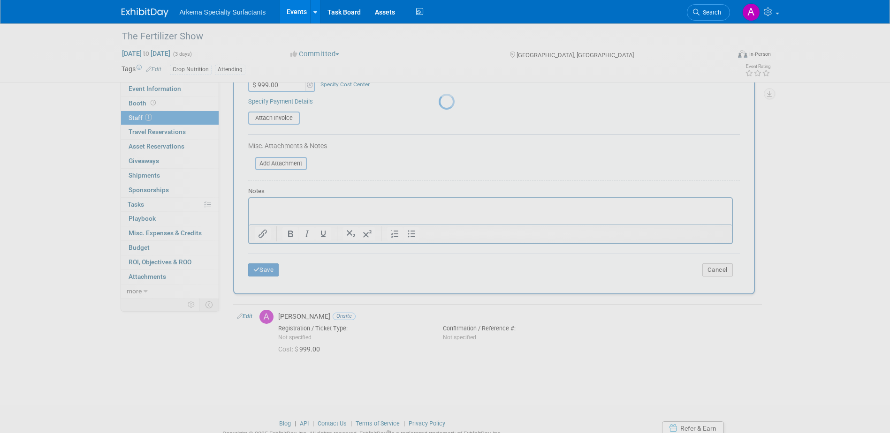
scroll to position [8, 0]
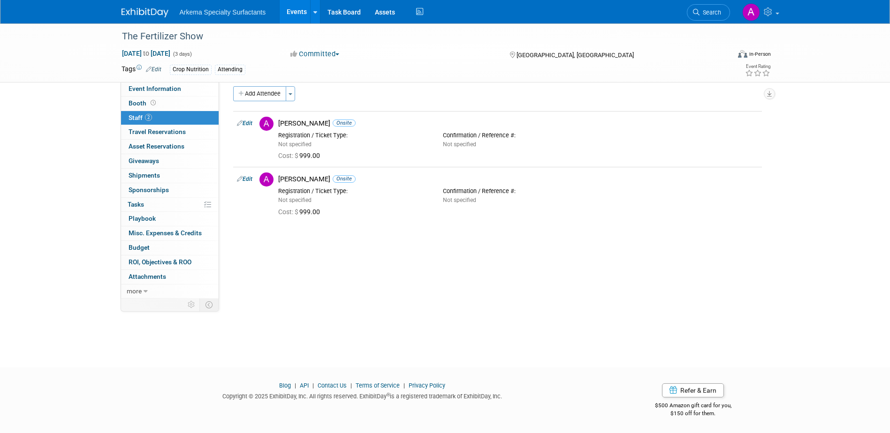
click at [540, 318] on div "The Fertilizer Show [DATE] to [DATE] (3 days) [DATE] to [DATE] Committed Commit…" at bounding box center [445, 183] width 890 height 336
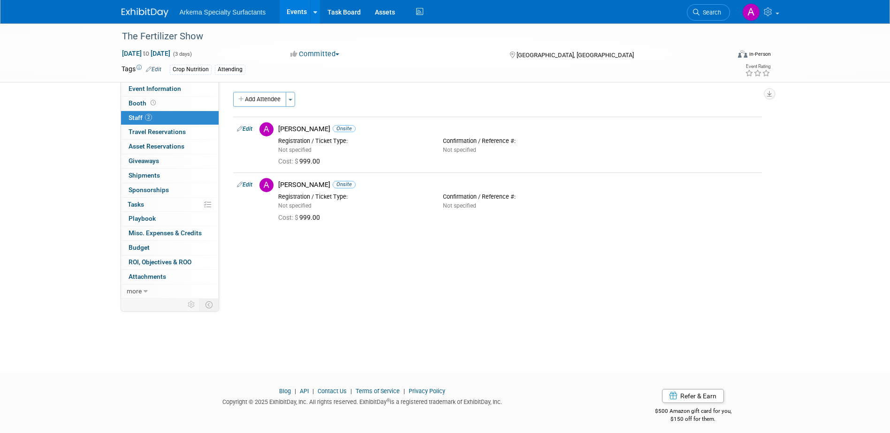
scroll to position [0, 0]
